Goal: Navigation & Orientation: Find specific page/section

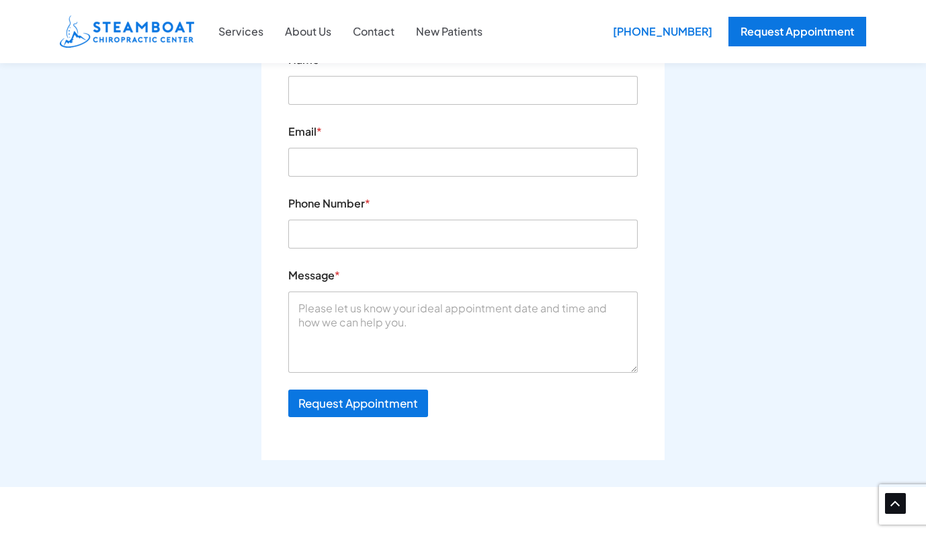
scroll to position [4535, 0]
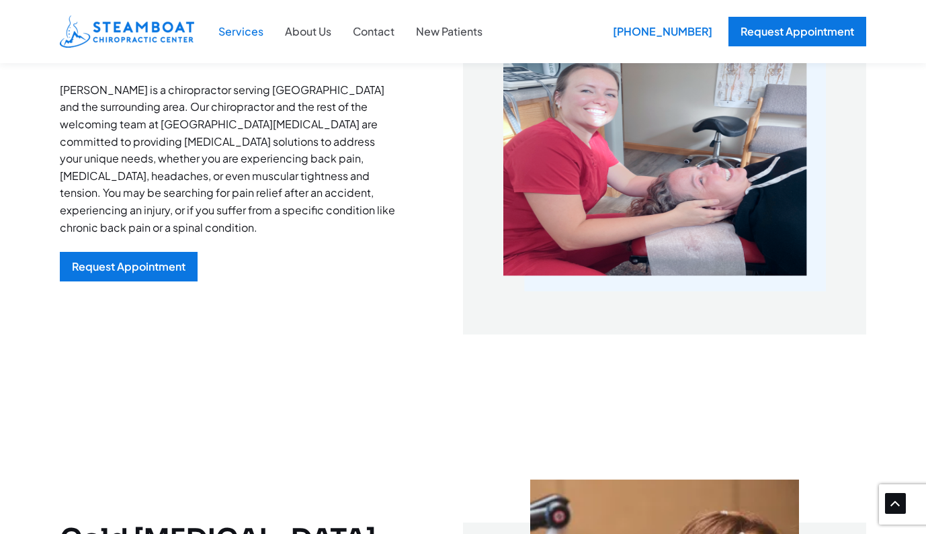
scroll to position [470, 0]
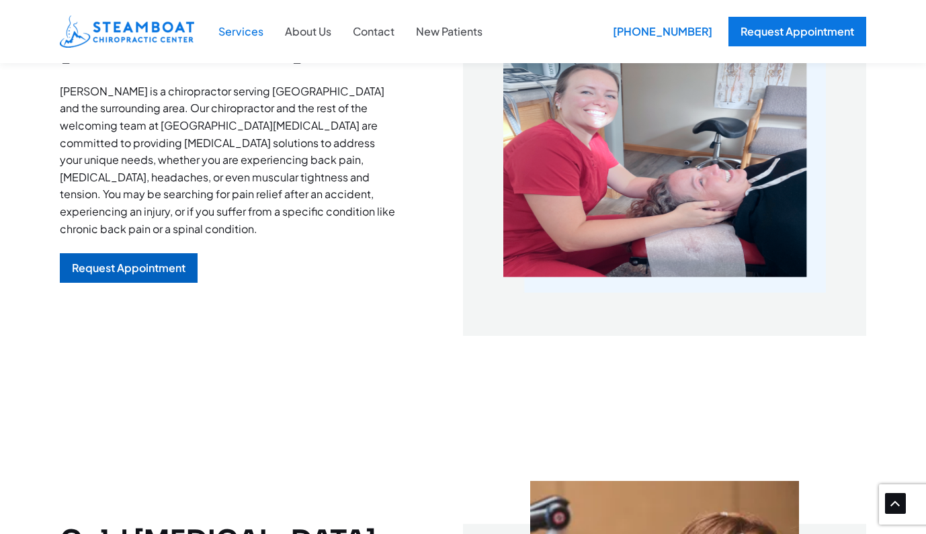
click at [132, 273] on div "Request Appointment" at bounding box center [129, 268] width 114 height 11
click at [140, 273] on div "Request Appointment" at bounding box center [129, 268] width 114 height 11
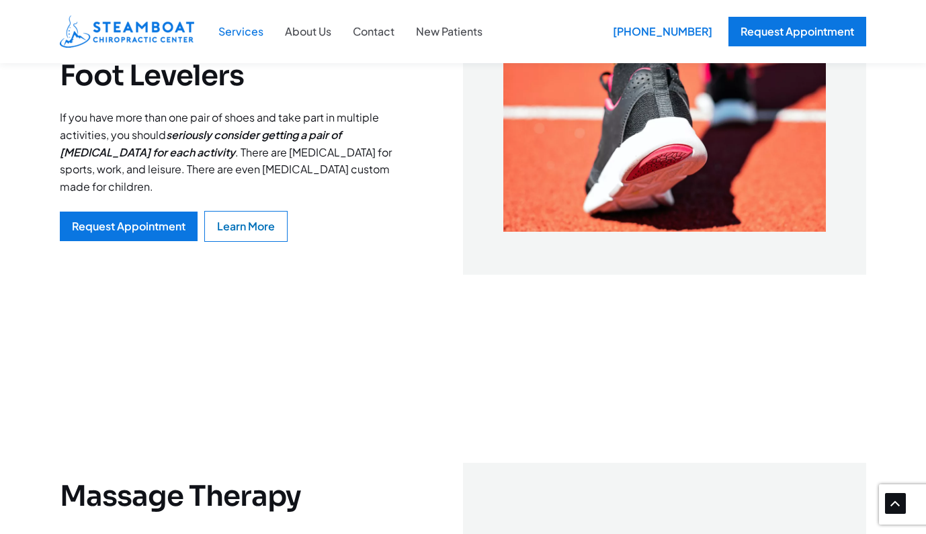
scroll to position [2812, 0]
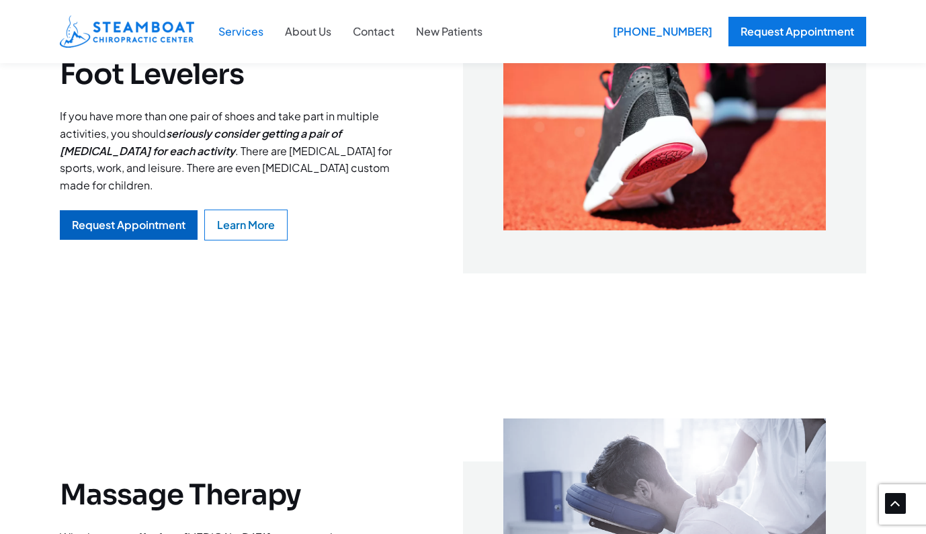
click at [146, 230] on div "Request Appointment" at bounding box center [129, 225] width 114 height 11
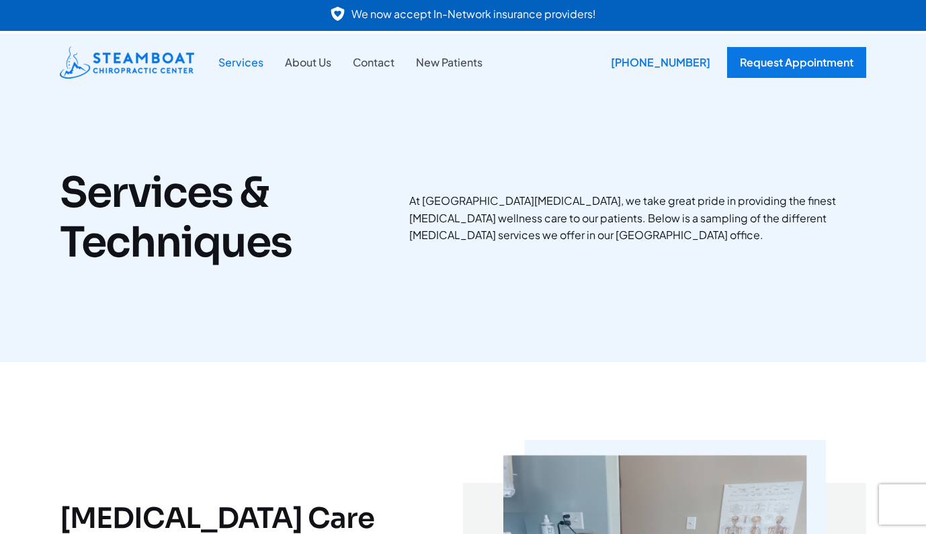
scroll to position [2812, 0]
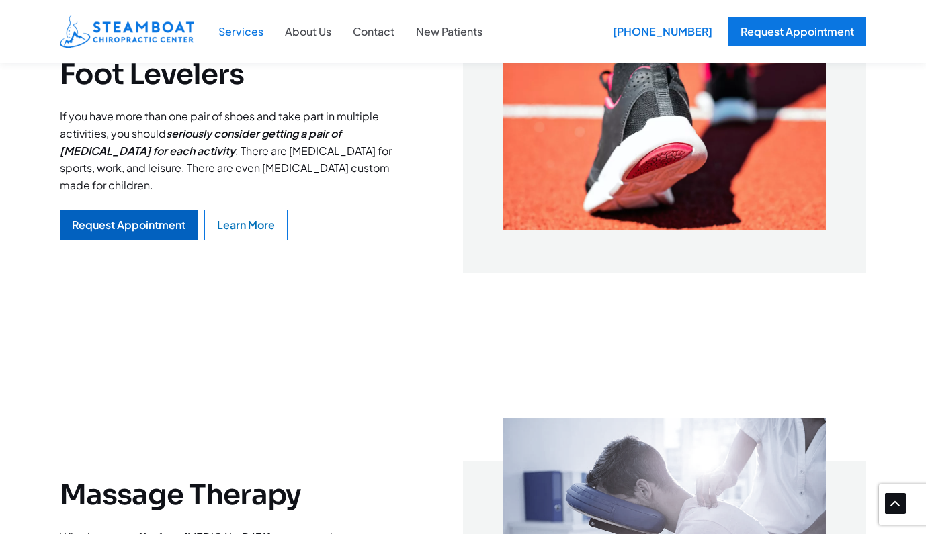
click at [140, 230] on div "Request Appointment" at bounding box center [129, 225] width 114 height 11
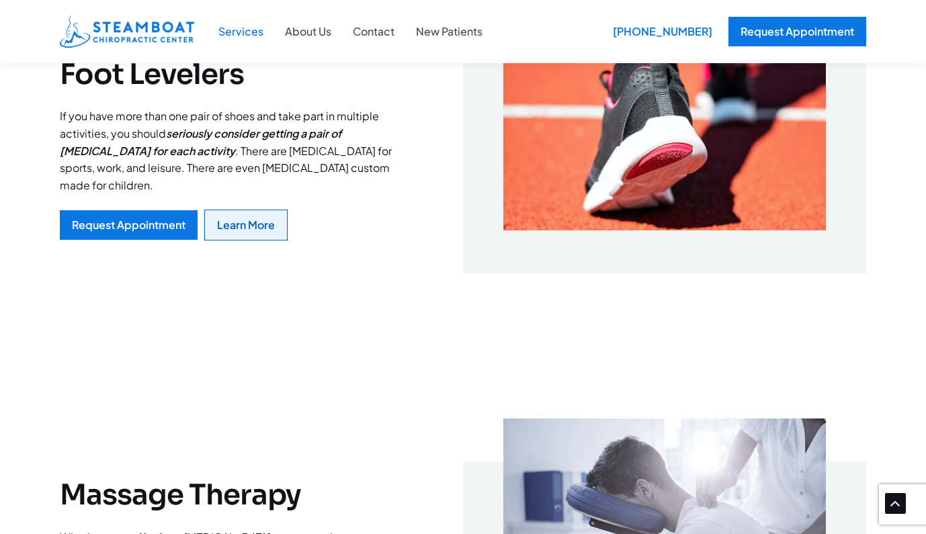
click at [253, 230] on div "Learn More" at bounding box center [246, 225] width 58 height 11
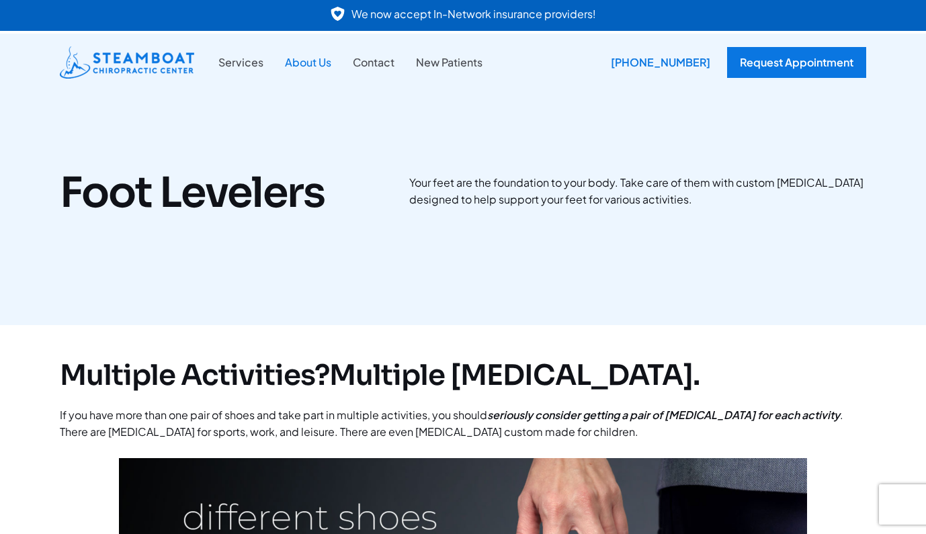
click at [312, 64] on link "About Us" at bounding box center [308, 62] width 68 height 17
